Goal: Communication & Community: Answer question/provide support

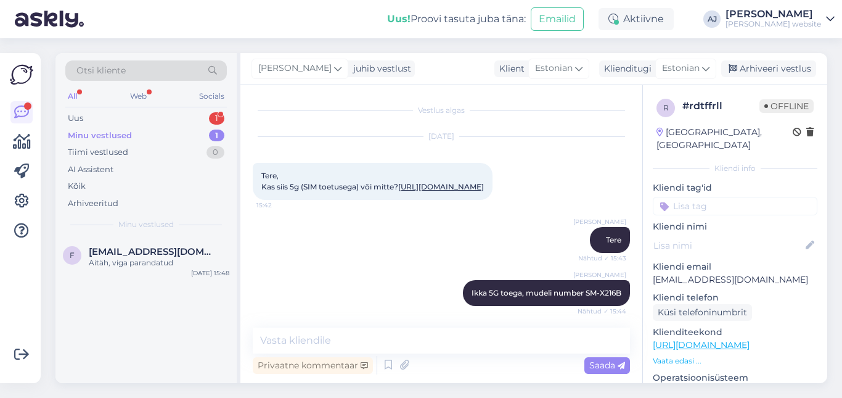
scroll to position [237, 0]
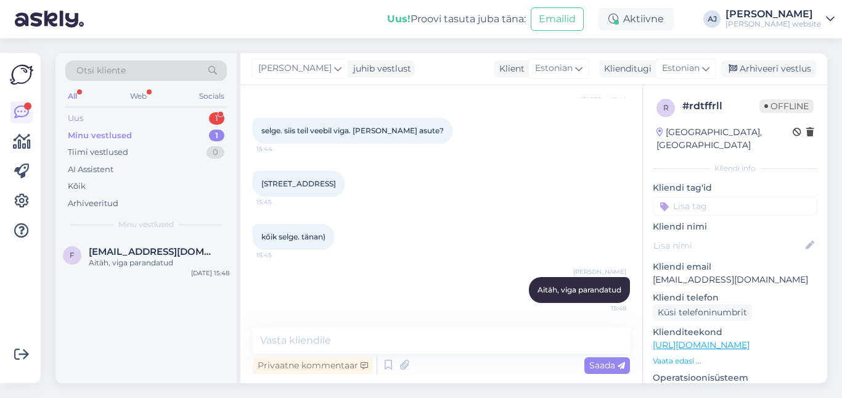
click at [94, 117] on div "Uus 1" at bounding box center [146, 118] width 162 height 17
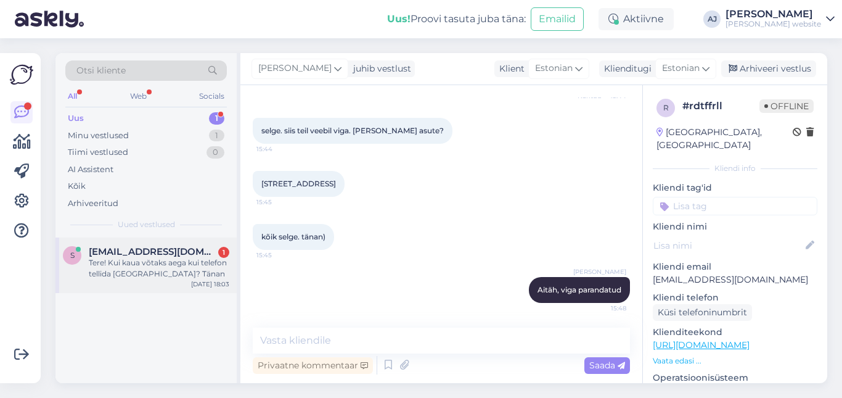
click at [116, 256] on span "[EMAIL_ADDRESS][DOMAIN_NAME]" at bounding box center [153, 251] width 128 height 11
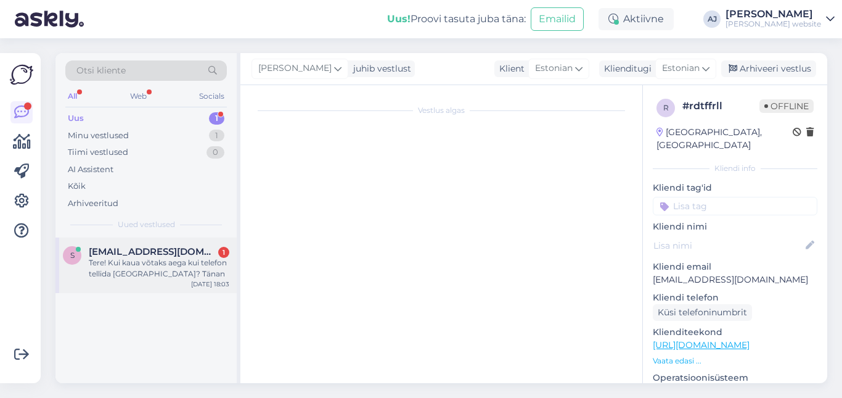
scroll to position [0, 0]
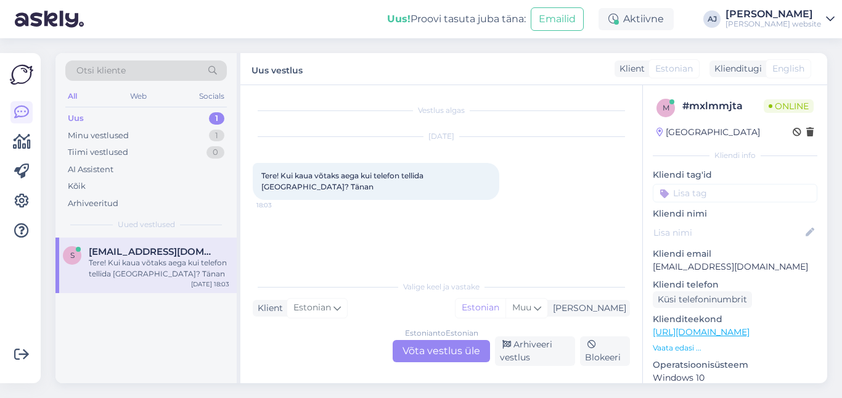
click at [420, 346] on div "Estonian to Estonian Võta vestlus üle" at bounding box center [441, 351] width 97 height 22
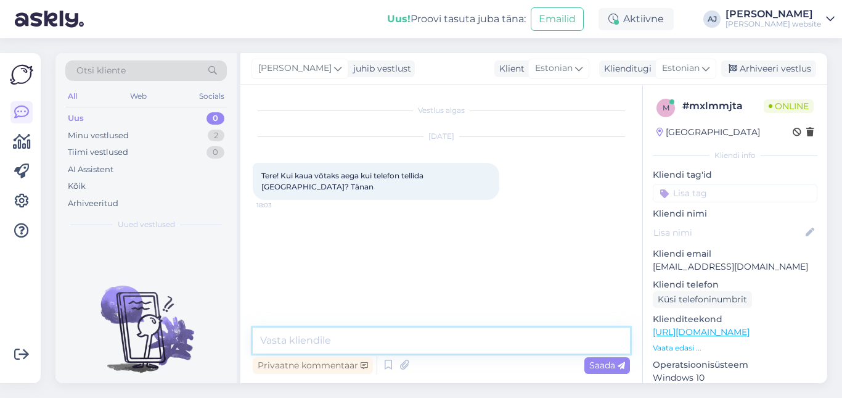
click at [287, 338] on textarea at bounding box center [441, 340] width 377 height 26
type textarea "Tere"
click at [601, 361] on span "Saada" at bounding box center [607, 364] width 36 height 11
click at [284, 342] on textarea at bounding box center [441, 340] width 377 height 26
type textarea "FedEx'iga ca nädal"
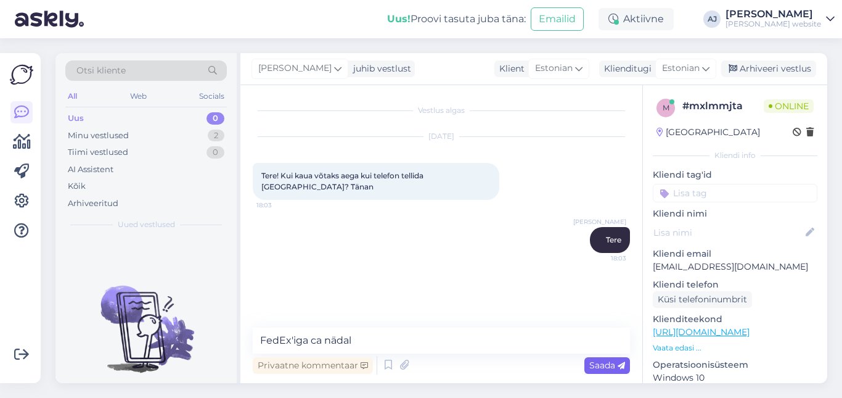
click at [597, 365] on span "Saada" at bounding box center [607, 364] width 36 height 11
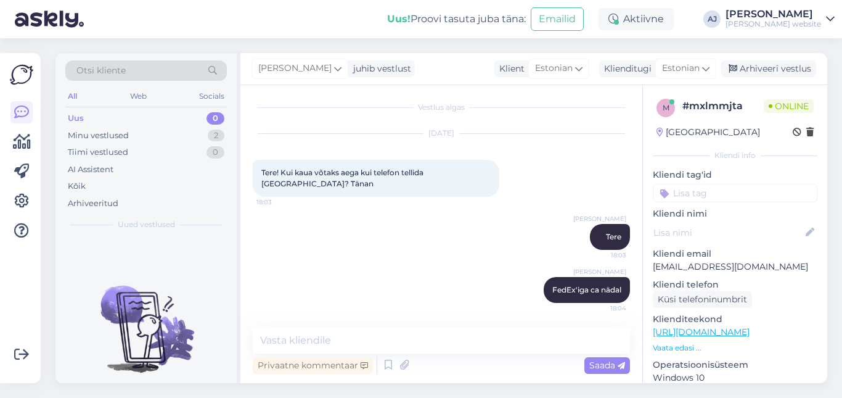
click at [406, 290] on div "[PERSON_NAME] Jõgeva FedEx'iga ca nädal 18:04" at bounding box center [441, 289] width 377 height 53
click at [282, 339] on textarea at bounding box center [441, 340] width 377 height 26
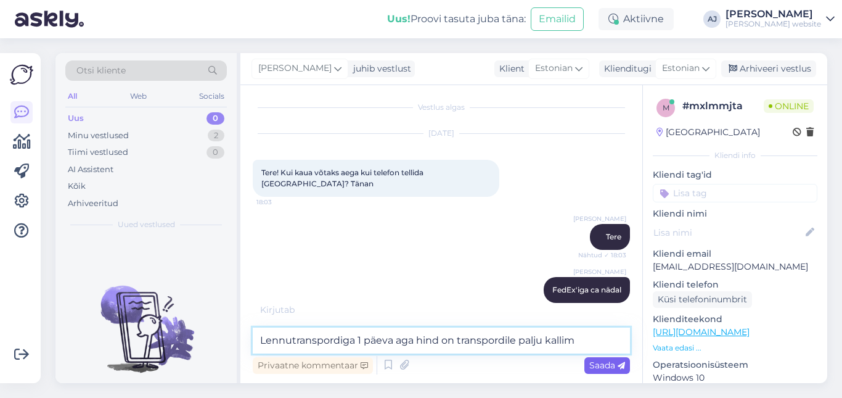
type textarea "Lennutranspordiga 1 päeva aga hind on transpordile palju kallim"
click at [597, 367] on span "Saada" at bounding box center [607, 364] width 36 height 11
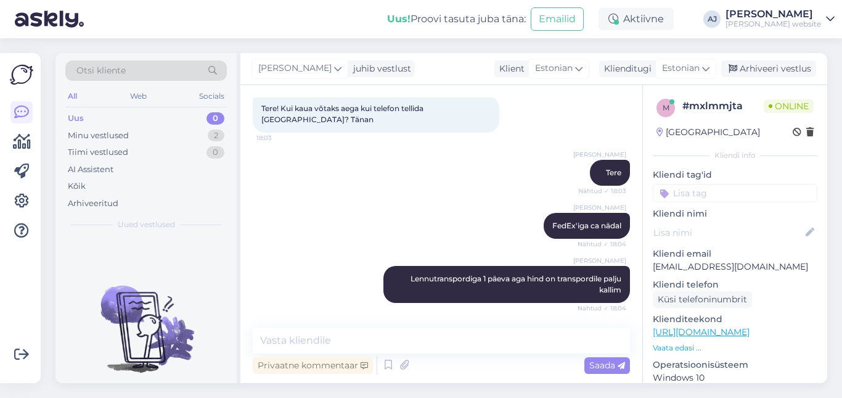
scroll to position [120, 0]
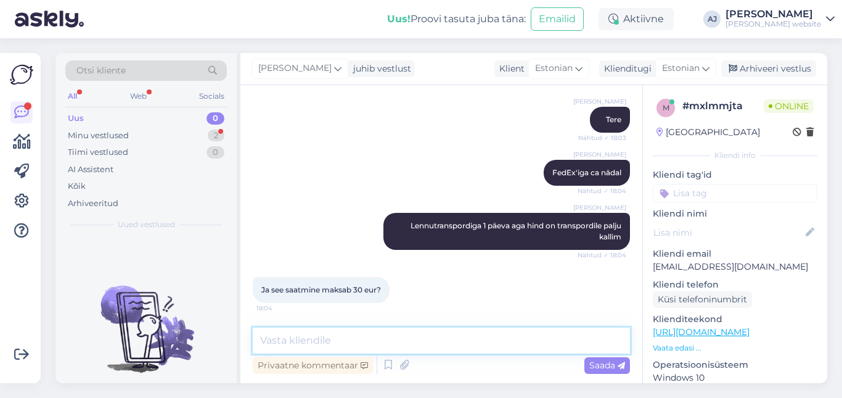
click at [295, 340] on textarea at bounding box center [441, 340] width 377 height 26
type textarea "Autotransport 30€"
click at [610, 358] on div "Saada" at bounding box center [608, 365] width 46 height 17
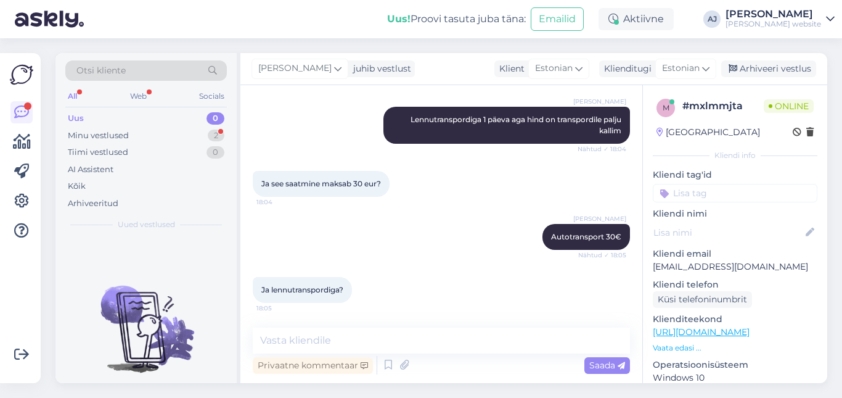
scroll to position [290, 0]
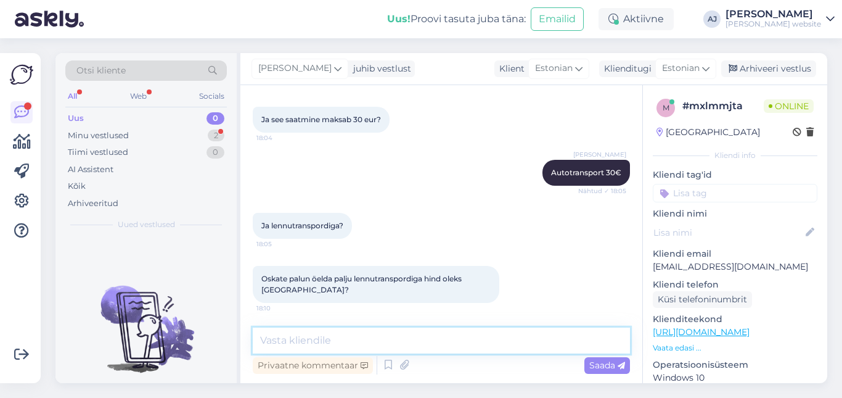
click at [278, 340] on textarea at bounding box center [441, 340] width 377 height 26
type textarea "8"
type textarea "70€"
click at [613, 360] on span "Saada" at bounding box center [607, 364] width 36 height 11
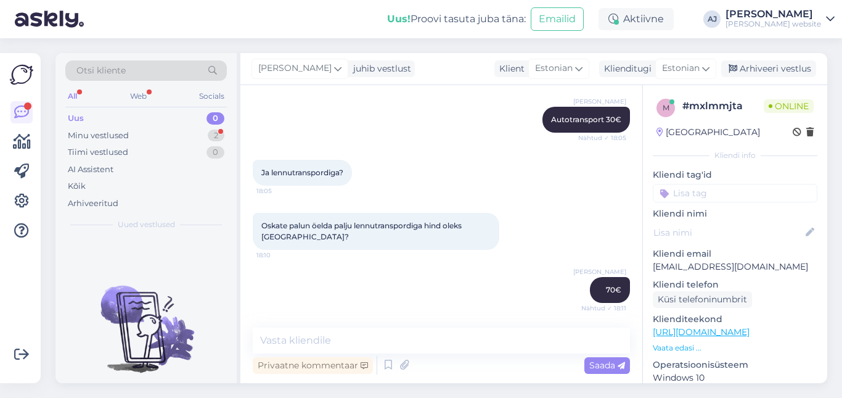
scroll to position [396, 0]
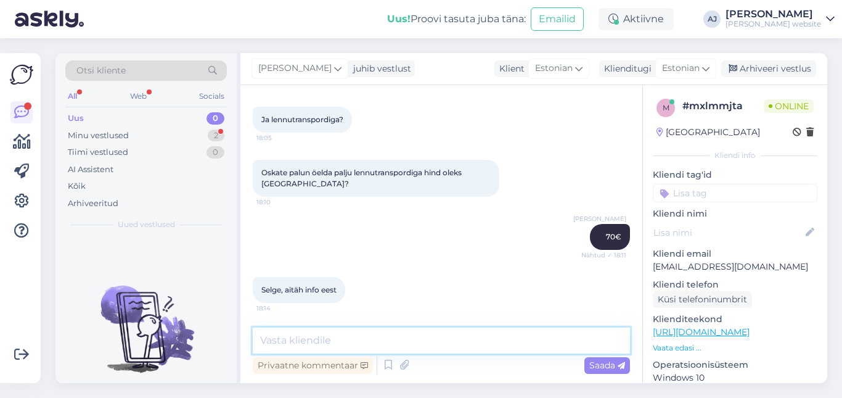
click at [301, 344] on textarea at bounding box center [441, 340] width 377 height 26
click at [266, 337] on textarea "palun" at bounding box center [441, 340] width 377 height 26
type textarea "Palun"
click at [602, 357] on div "Saada" at bounding box center [608, 365] width 46 height 17
